Goal: Use online tool/utility: Utilize a website feature to perform a specific function

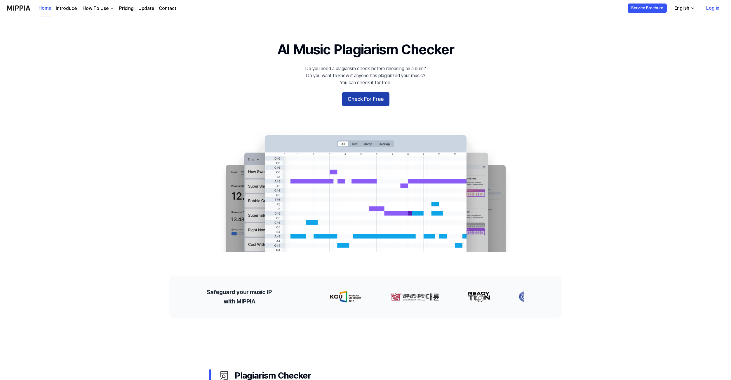
click at [369, 98] on button "Check For Free" at bounding box center [366, 99] width 48 height 14
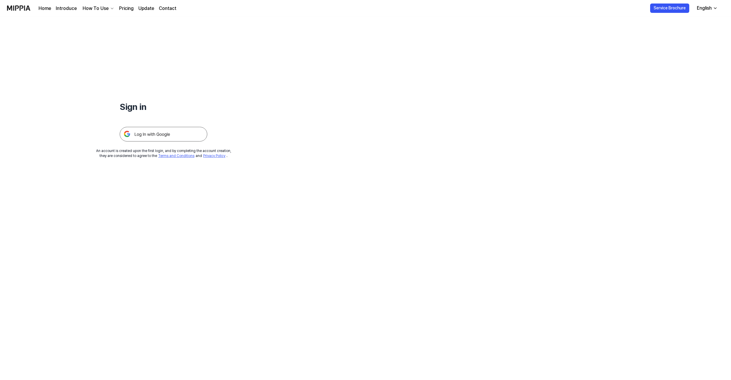
click at [180, 137] on img at bounding box center [164, 134] width 88 height 15
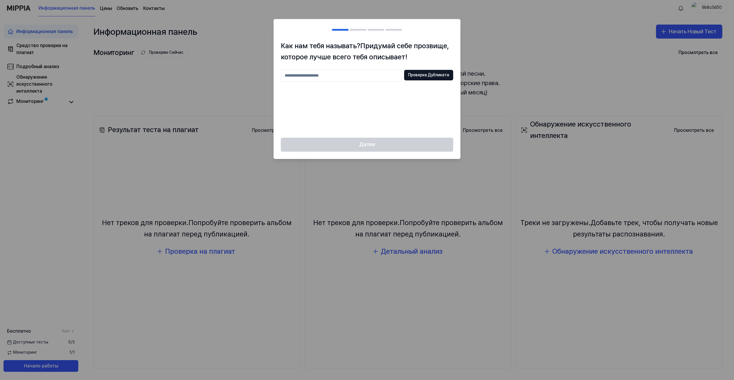
click at [521, 91] on div at bounding box center [367, 190] width 734 height 380
click at [507, 59] on div at bounding box center [367, 190] width 734 height 380
click at [300, 72] on input "text" at bounding box center [341, 76] width 121 height 12
drag, startPoint x: 321, startPoint y: 74, endPoint x: 317, endPoint y: 82, distance: 8.5
click at [321, 74] on input "text" at bounding box center [341, 76] width 121 height 12
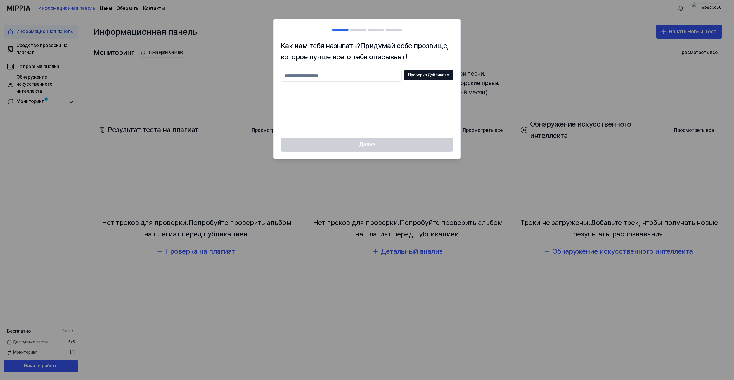
paste input "**********"
type input "**********"
click at [427, 76] on ya-tr-span "Проверка Дубликата" at bounding box center [428, 75] width 41 height 6
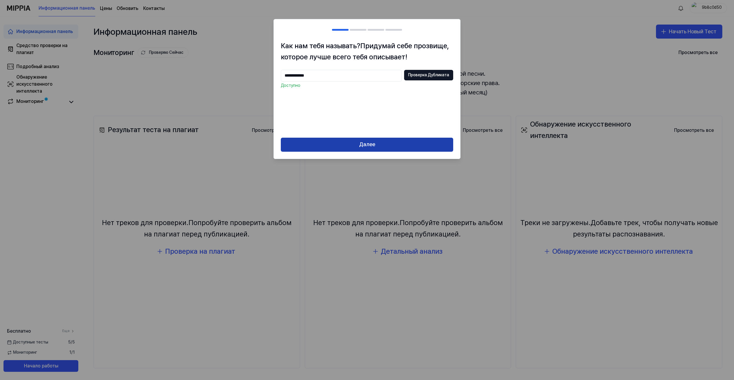
click at [377, 146] on button "Далее" at bounding box center [367, 145] width 172 height 14
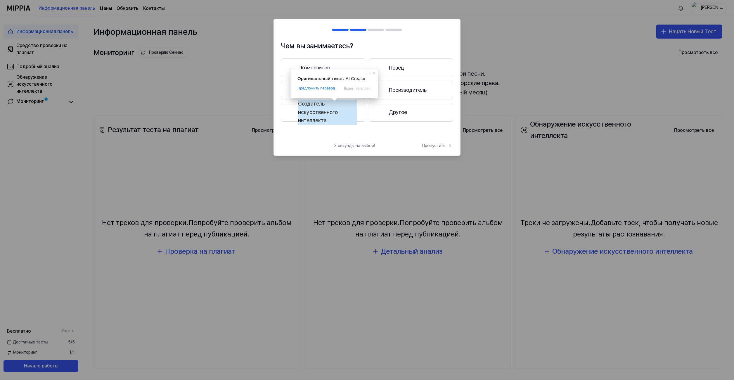
click at [319, 109] on ya-tr-span "Создатель искусственного интеллекта" at bounding box center [327, 112] width 59 height 25
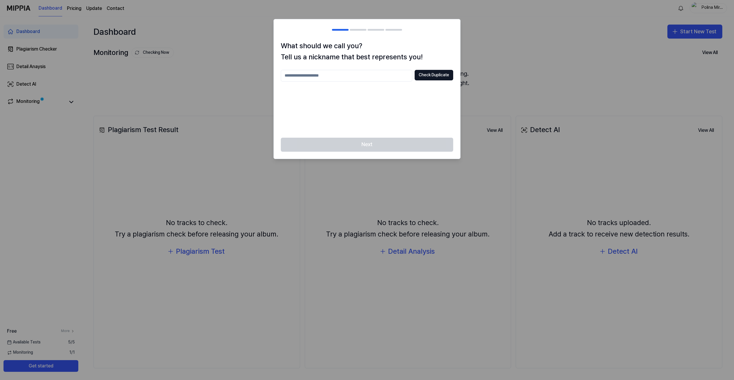
click at [524, 55] on div at bounding box center [367, 190] width 734 height 380
click at [319, 75] on input "text" at bounding box center [346, 76] width 131 height 12
paste input "**********"
type input "**********"
click at [438, 76] on button "Check Duplicate" at bounding box center [433, 75] width 39 height 11
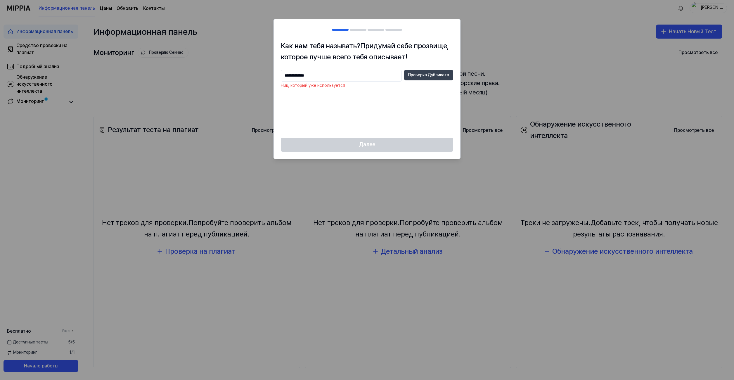
click at [426, 77] on ya-tr-span "Проверка Дубликата" at bounding box center [428, 75] width 41 height 6
click at [284, 80] on input "**********" at bounding box center [341, 76] width 121 height 12
click at [309, 77] on input "**********" at bounding box center [341, 76] width 121 height 12
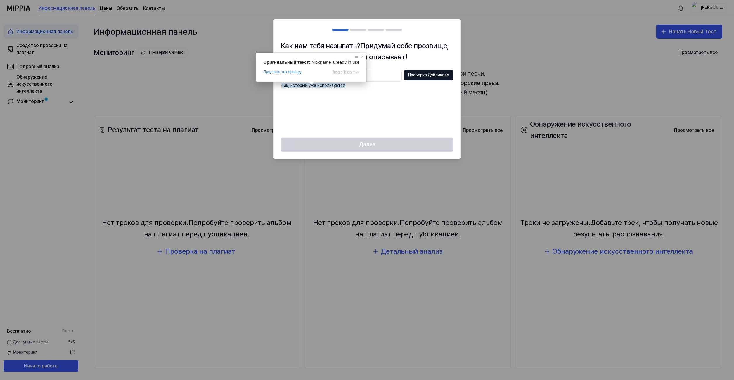
click at [536, 42] on div at bounding box center [367, 190] width 734 height 380
drag, startPoint x: 520, startPoint y: 186, endPoint x: 338, endPoint y: 233, distance: 188.0
click at [519, 186] on div at bounding box center [367, 190] width 734 height 380
drag, startPoint x: 329, startPoint y: 234, endPoint x: 331, endPoint y: 207, distance: 26.9
click at [331, 226] on div at bounding box center [367, 190] width 734 height 380
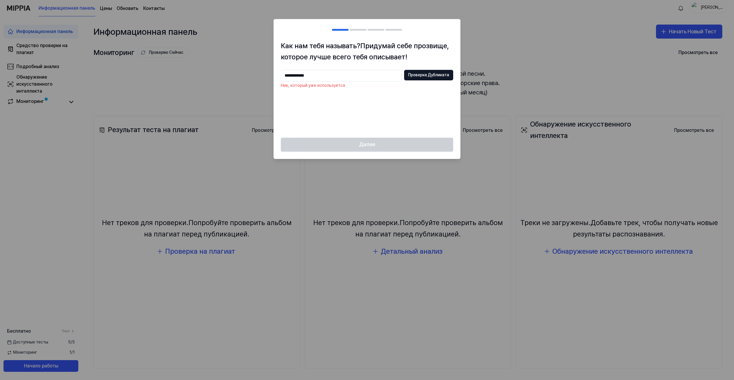
click at [155, 153] on div at bounding box center [367, 190] width 734 height 380
click at [204, 105] on div at bounding box center [367, 190] width 734 height 380
click at [331, 23] on h2 at bounding box center [367, 29] width 186 height 21
click at [88, 39] on div at bounding box center [367, 190] width 734 height 380
click at [140, 92] on div at bounding box center [367, 190] width 734 height 380
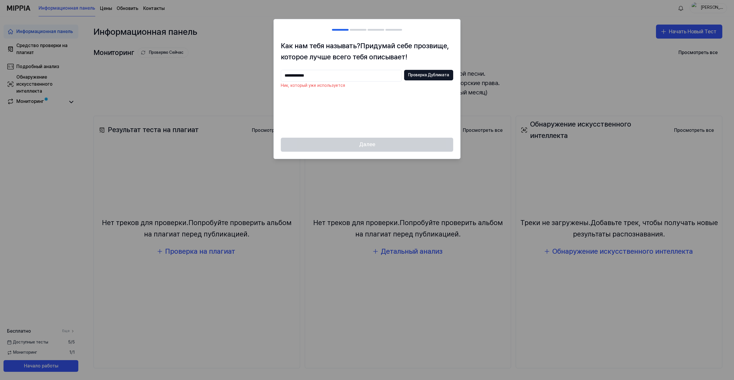
click at [325, 81] on input "**********" at bounding box center [341, 76] width 121 height 12
drag, startPoint x: 356, startPoint y: 132, endPoint x: 375, endPoint y: 124, distance: 20.7
click at [356, 133] on div "**********" at bounding box center [367, 88] width 186 height 97
click at [422, 74] on ya-tr-span "Проверка Дубликата" at bounding box center [428, 75] width 41 height 6
click at [424, 75] on ya-tr-span "Проверка Дубликата" at bounding box center [428, 75] width 41 height 6
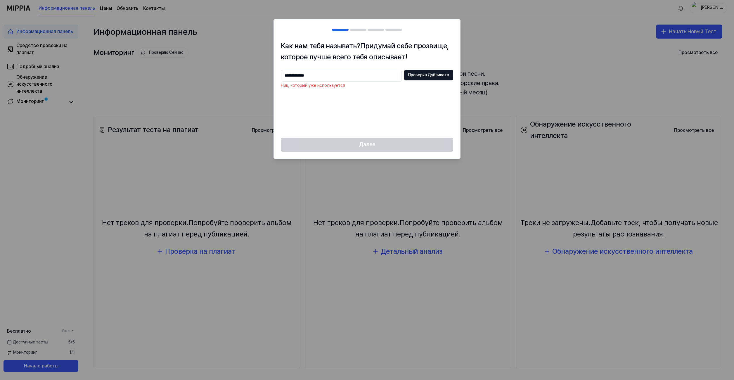
click at [524, 68] on div at bounding box center [367, 190] width 734 height 380
click at [437, 51] on h1 "Как нам тебя называть? Придумай себе прозвище, которое лучше всего тебя описыва…" at bounding box center [367, 51] width 172 height 22
click at [502, 42] on div at bounding box center [367, 190] width 734 height 380
click at [497, 60] on div at bounding box center [367, 190] width 734 height 380
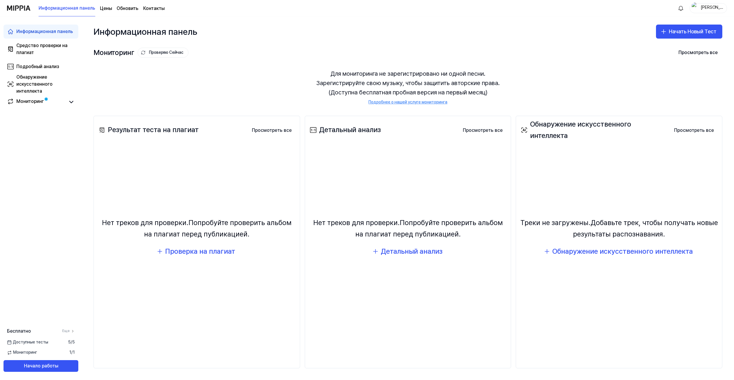
click at [711, 9] on ya-tr-span "[PERSON_NAME]" at bounding box center [711, 10] width 22 height 11
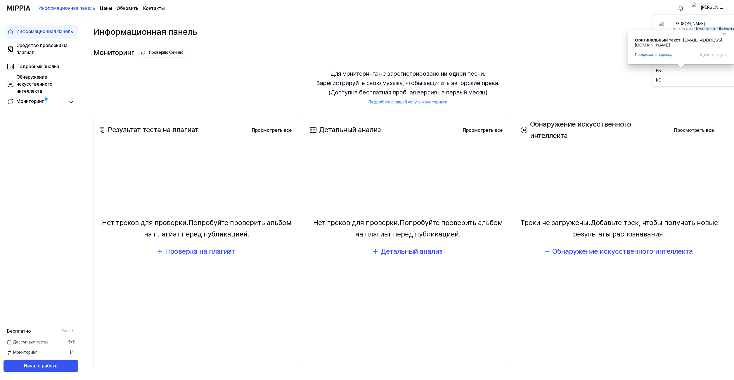
click at [567, 79] on div "Для мониторинга не зарегистрировано ни одной песни. Зарегистрируйте свою музыку…" at bounding box center [407, 87] width 628 height 50
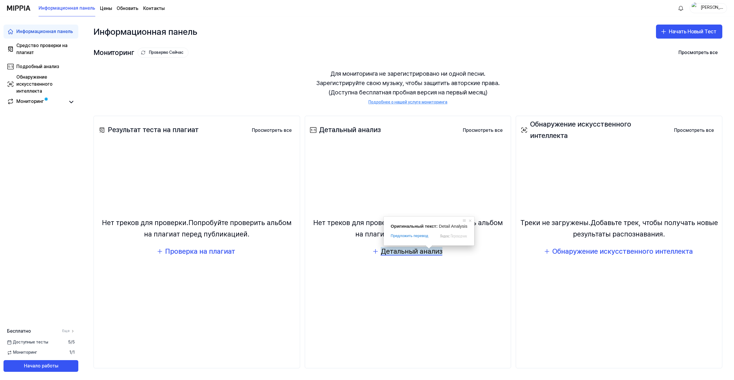
click at [407, 254] on ya-tr-span "Детальный анализ" at bounding box center [412, 251] width 62 height 8
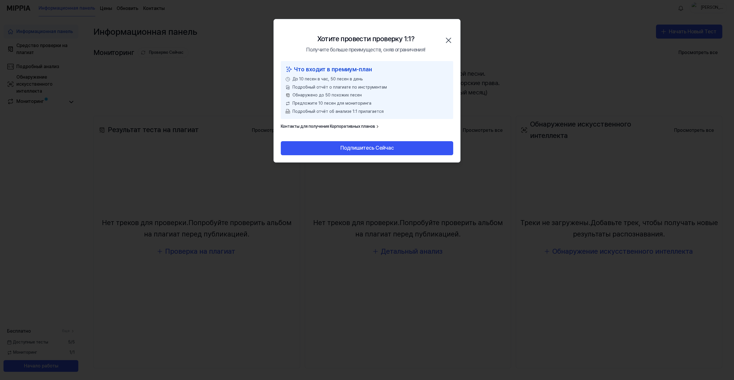
click at [444, 39] on icon "button" at bounding box center [448, 40] width 9 height 9
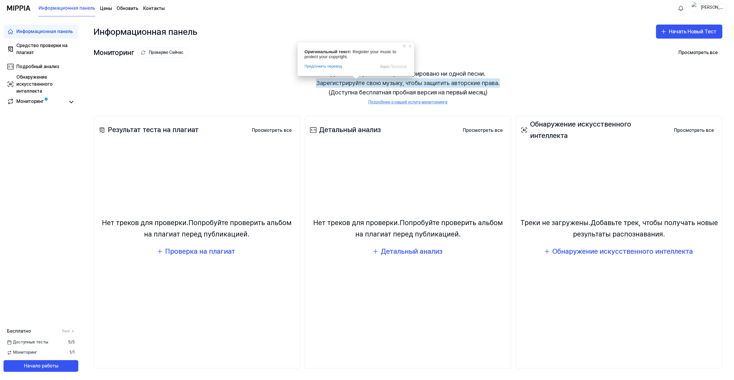
click at [502, 84] on div "Для мониторинга не зарегистрировано ни одной песни. Зарегистрируйте свою музыку…" at bounding box center [407, 87] width 628 height 50
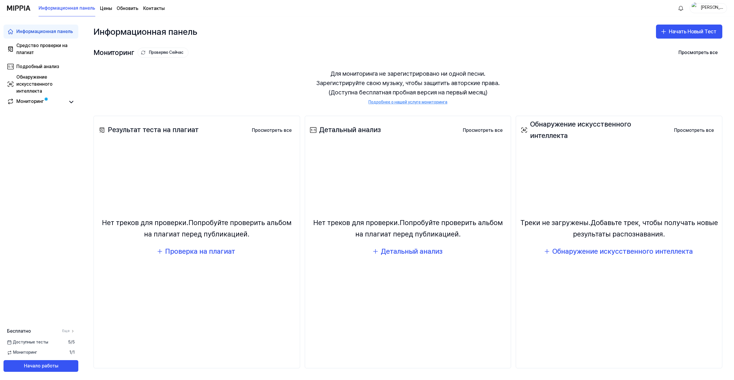
click at [540, 97] on div "Для мониторинга не зарегистрировано ни одной песни. Зарегистрируйте свою музыку…" at bounding box center [407, 87] width 628 height 50
